Goal: Complete application form: Complete application form

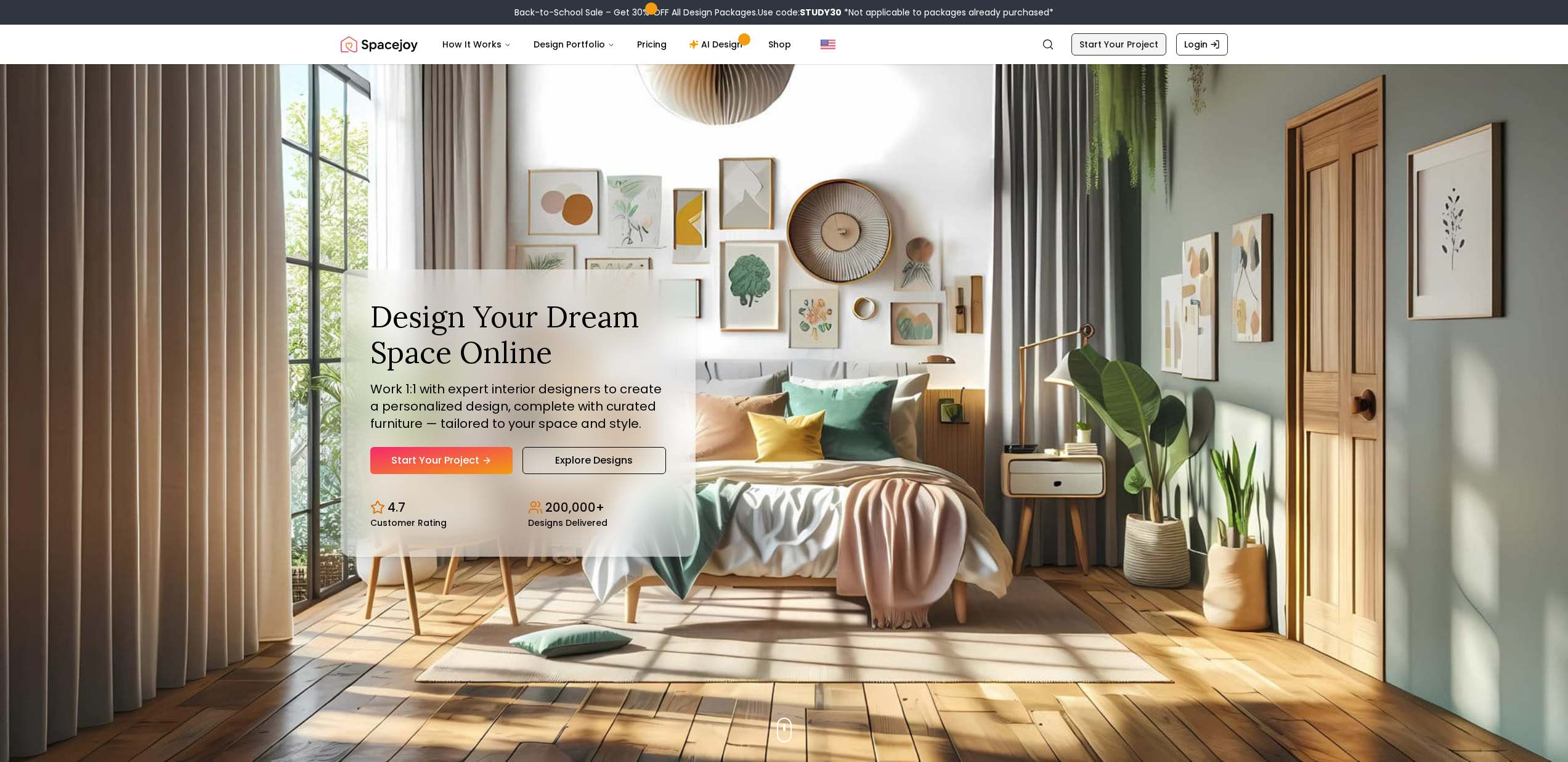
click at [1103, 45] on link "Start Your Project" at bounding box center [1119, 44] width 95 height 22
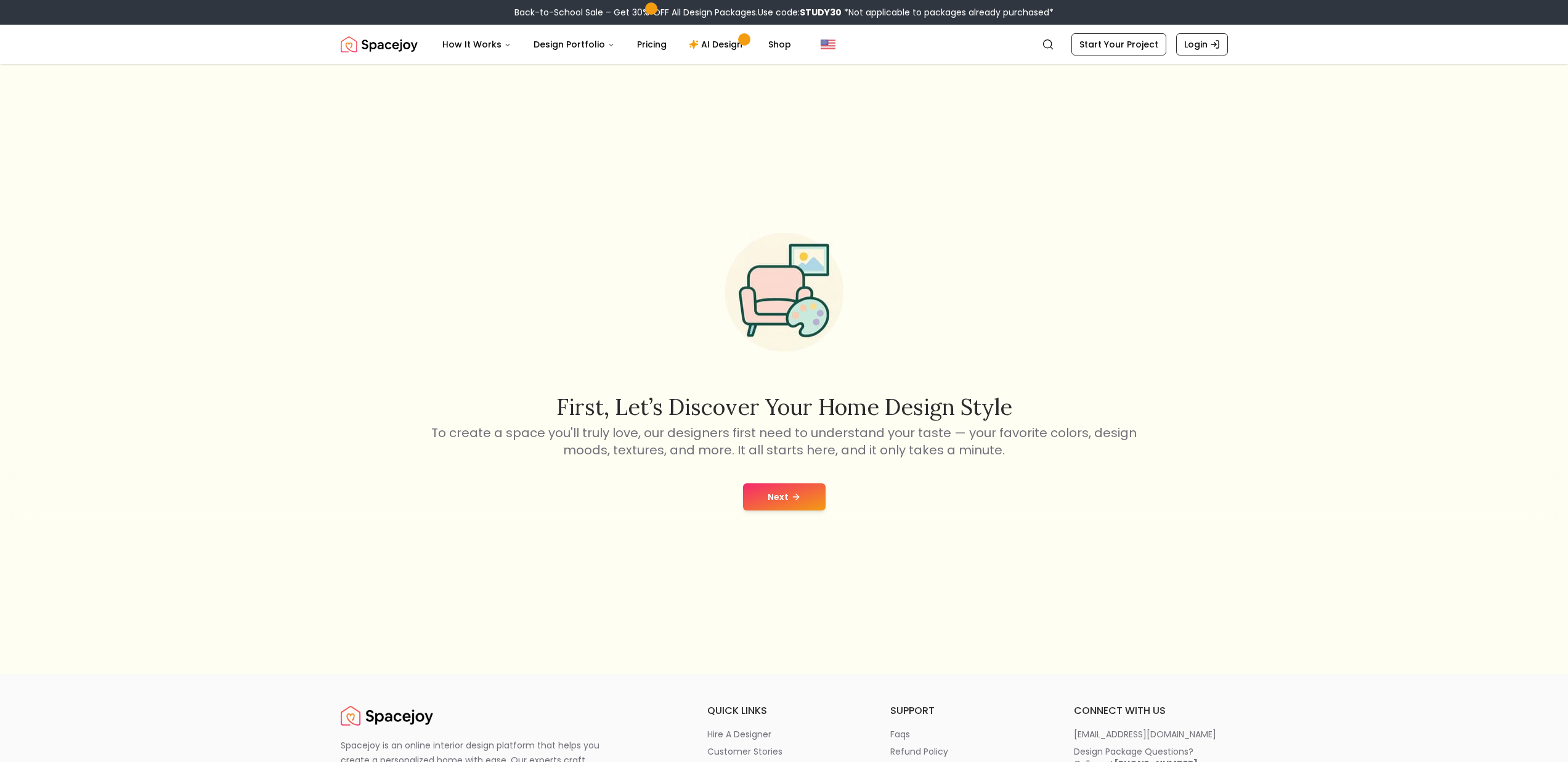
click at [786, 489] on button "Next" at bounding box center [785, 496] width 83 height 27
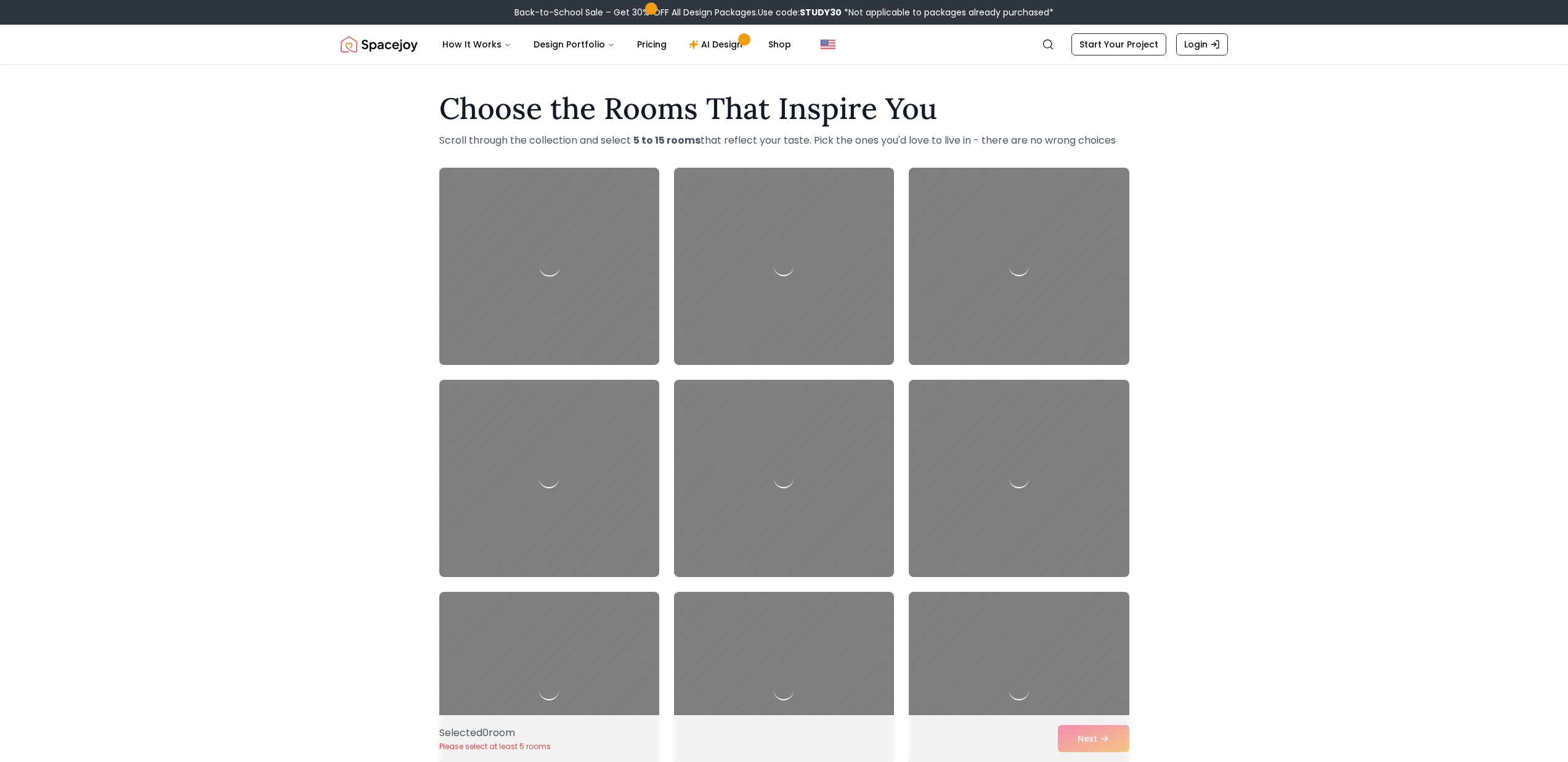
drag, startPoint x: 730, startPoint y: 304, endPoint x: 597, endPoint y: 296, distance: 133.2
click at [729, 303] on div at bounding box center [784, 266] width 220 height 198
click at [583, 293] on div at bounding box center [549, 266] width 231 height 208
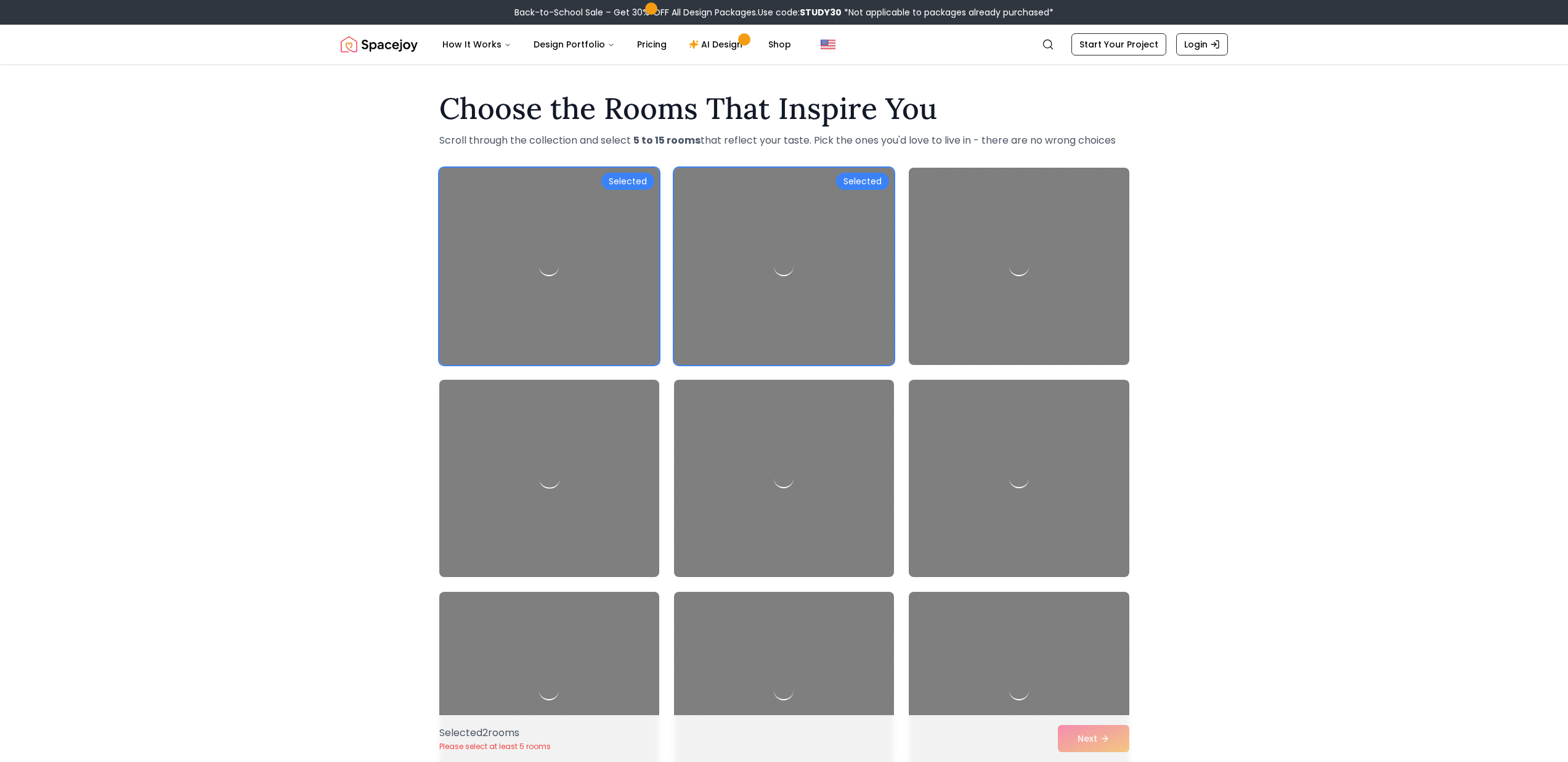
click at [597, 394] on div at bounding box center [549, 479] width 231 height 208
click at [762, 421] on div at bounding box center [784, 479] width 231 height 208
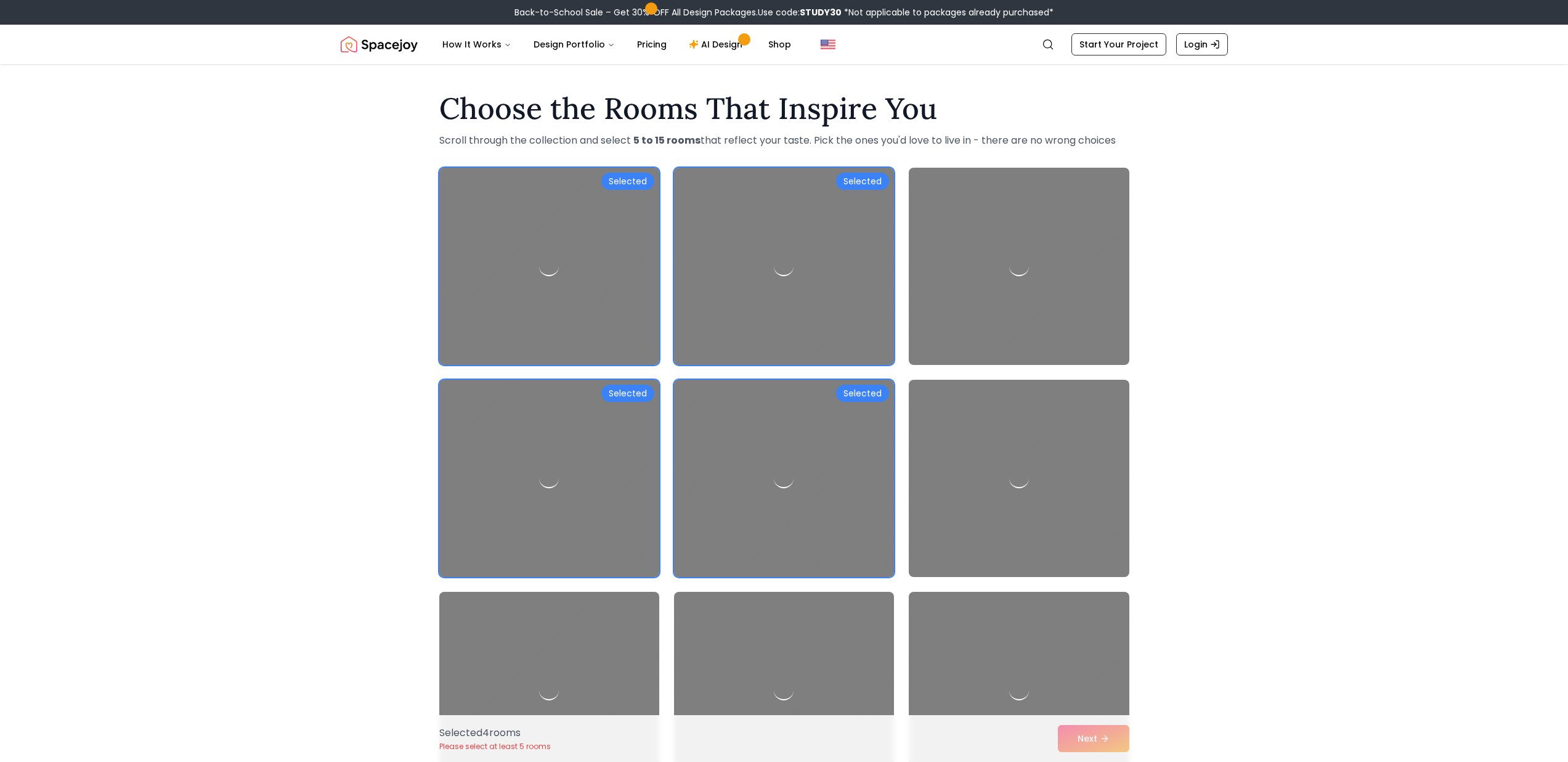
click at [1124, 745] on div "Selected 4 room s Please select at least 5 rooms Next" at bounding box center [785, 739] width 710 height 46
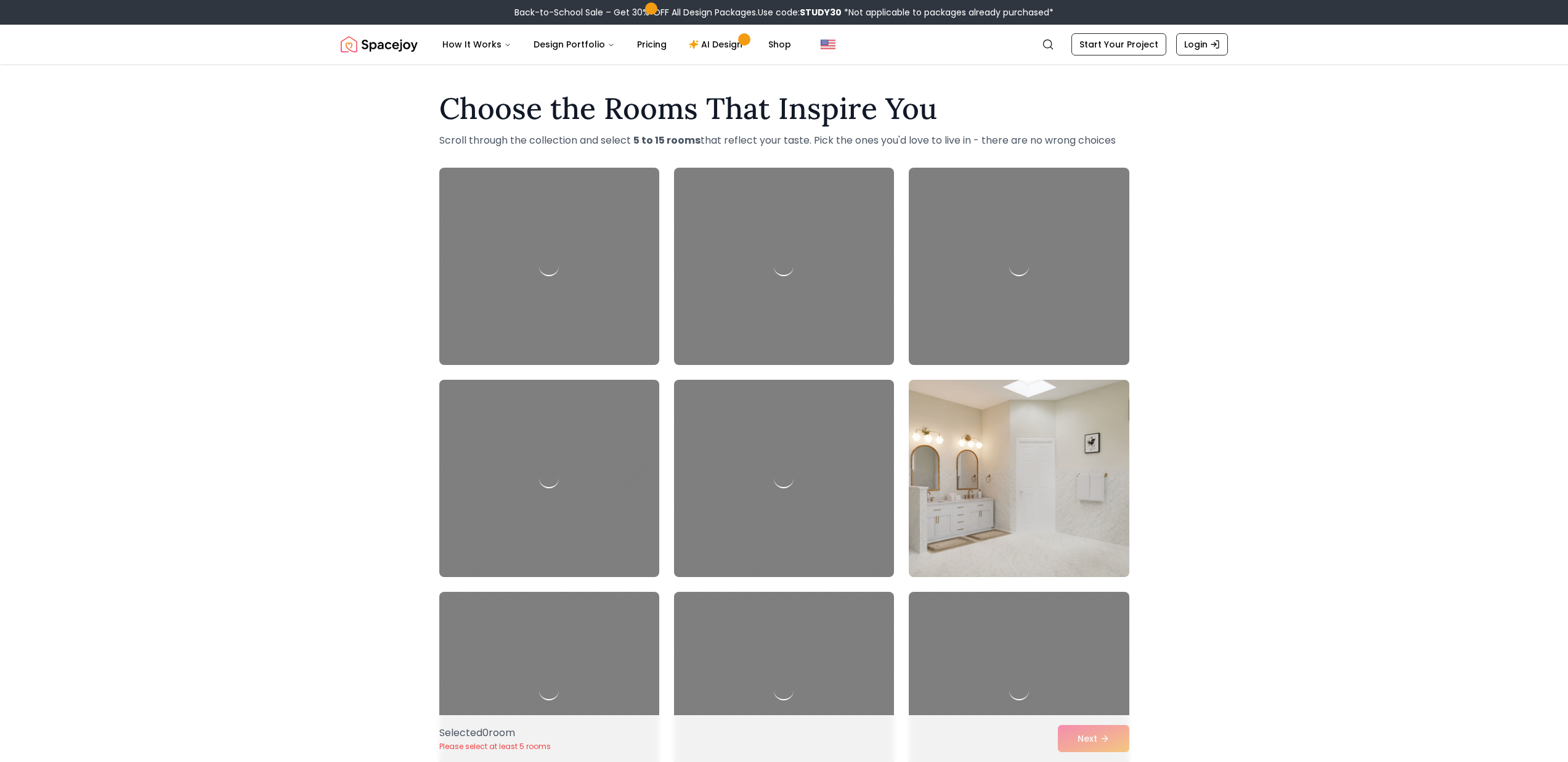
click at [1046, 483] on img at bounding box center [1019, 479] width 231 height 208
click at [1113, 740] on div "Selected 1 room Please select at least 5 rooms Next" at bounding box center [785, 739] width 710 height 46
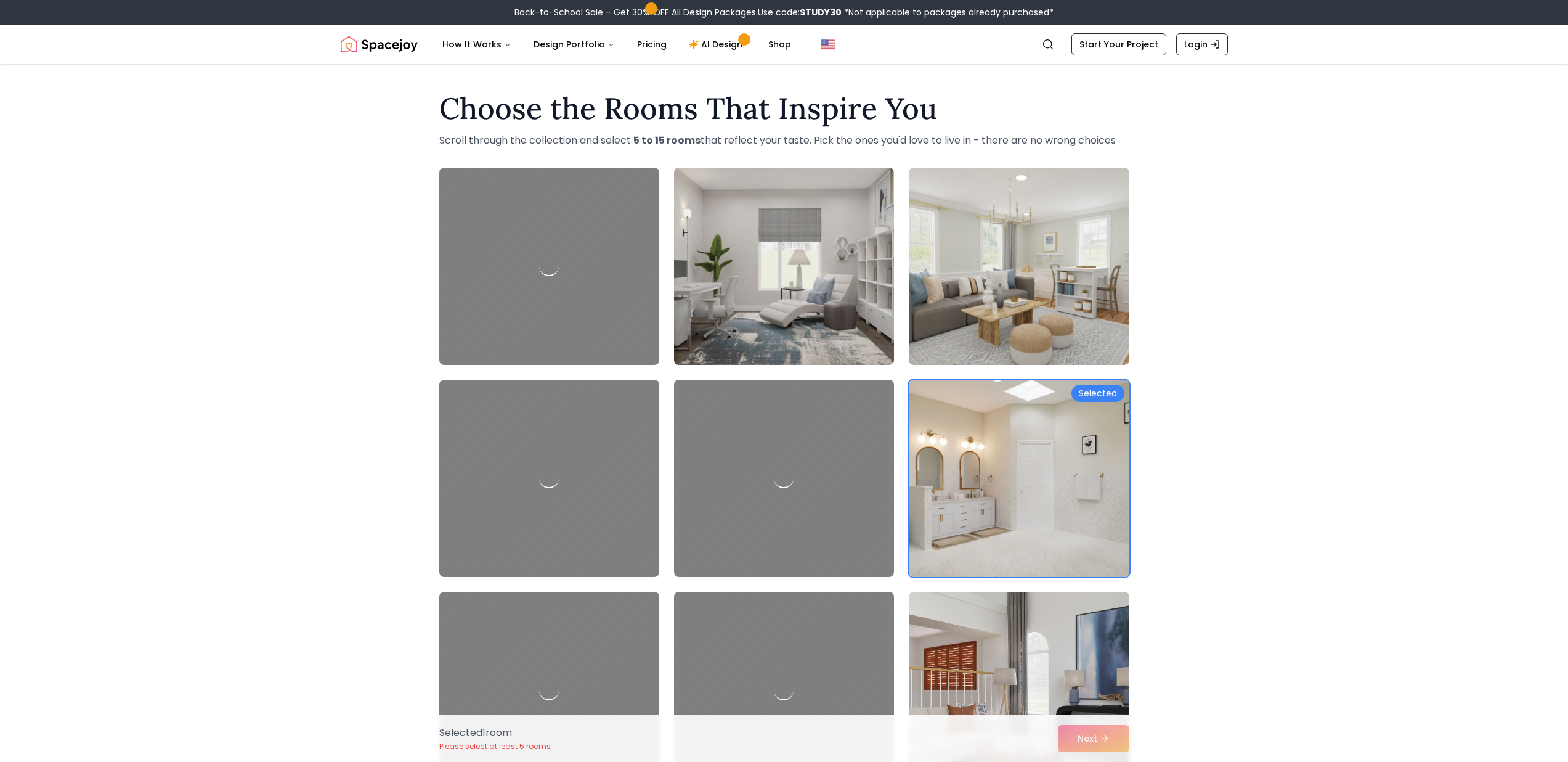
click at [839, 229] on img at bounding box center [784, 266] width 231 height 208
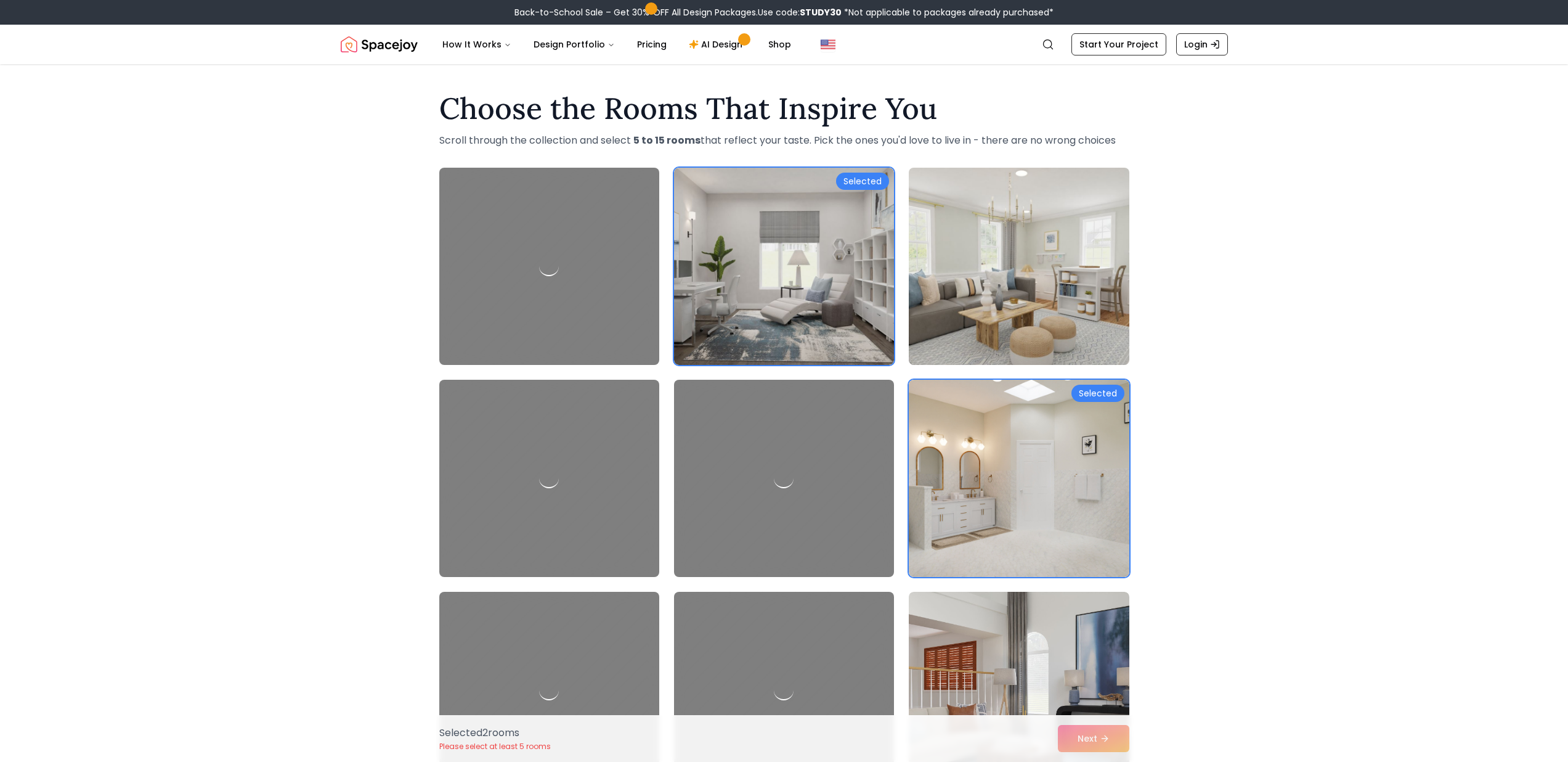
click at [975, 227] on img at bounding box center [1019, 266] width 231 height 208
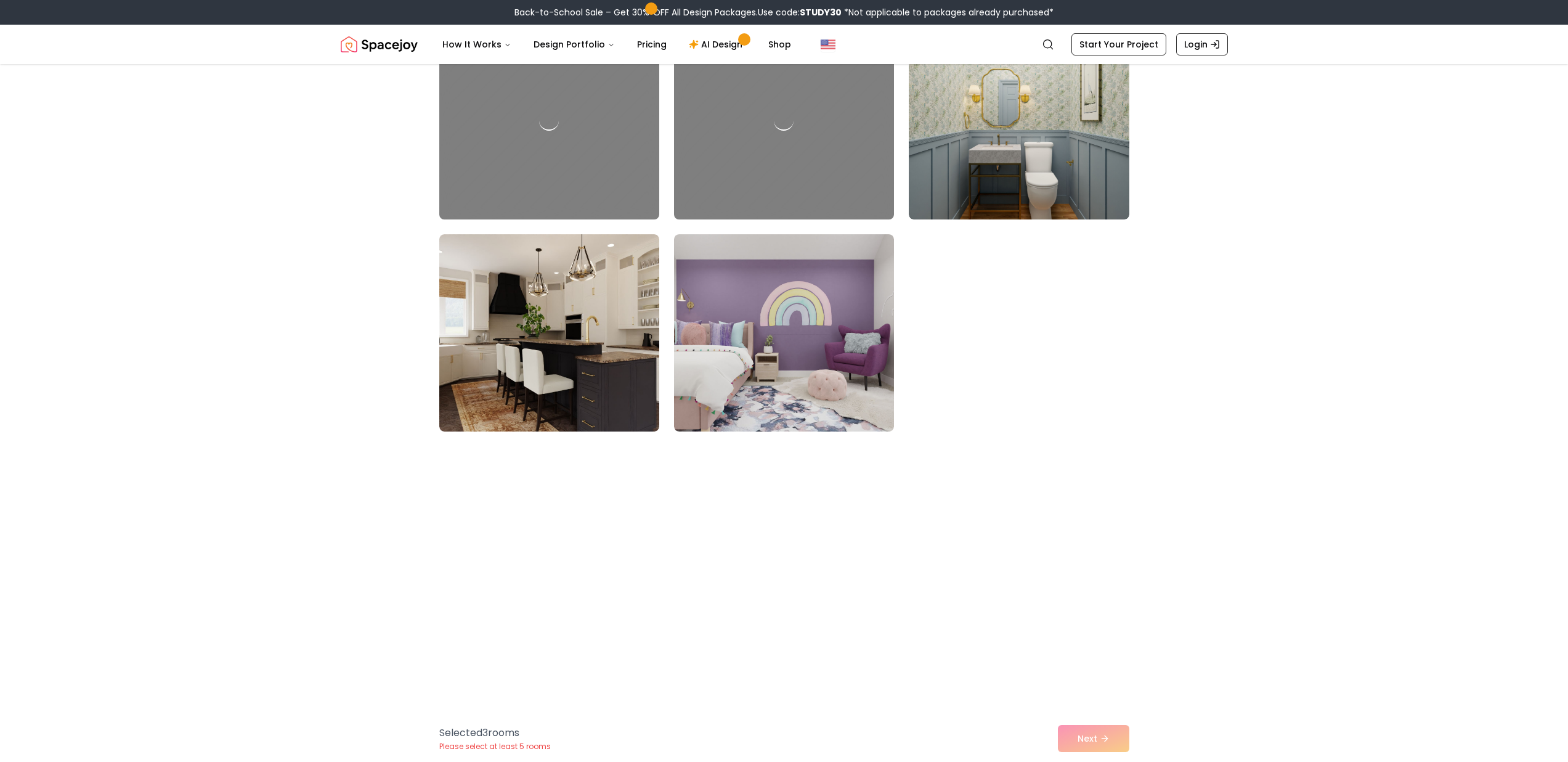
scroll to position [3326, 0]
